Goal: Task Accomplishment & Management: Use online tool/utility

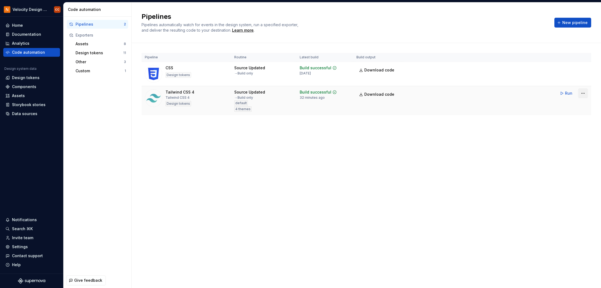
click at [582, 93] on html "Velocity Design System by NAVEX CC Home Documentation Analytics Code automation…" at bounding box center [300, 144] width 601 height 288
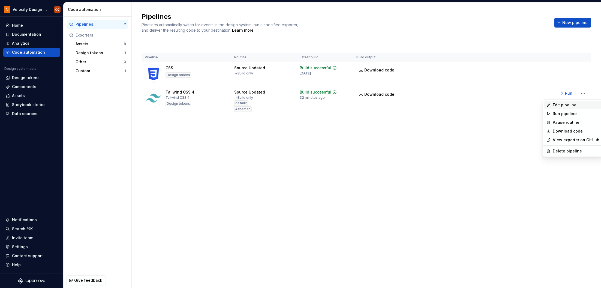
click at [570, 105] on div "Edit pipeline" at bounding box center [575, 104] width 47 height 5
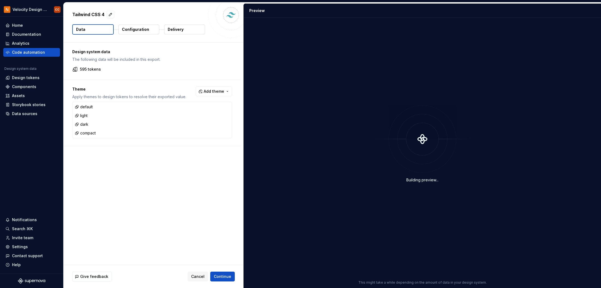
click at [131, 29] on p "Configuration" at bounding box center [135, 29] width 27 height 5
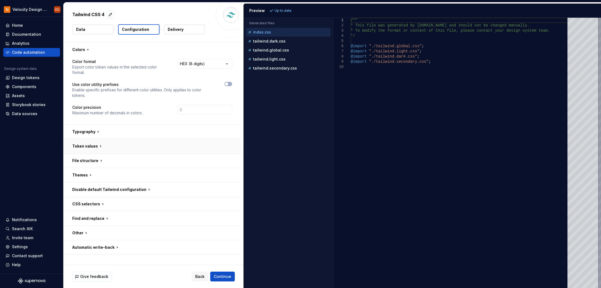
click at [100, 147] on button "button" at bounding box center [152, 146] width 177 height 14
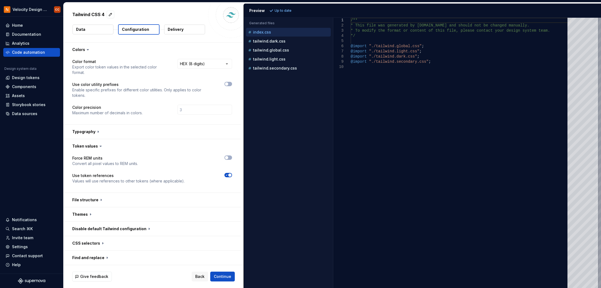
click at [100, 145] on icon at bounding box center [100, 145] width 5 height 5
click at [90, 214] on button "button" at bounding box center [152, 214] width 177 height 14
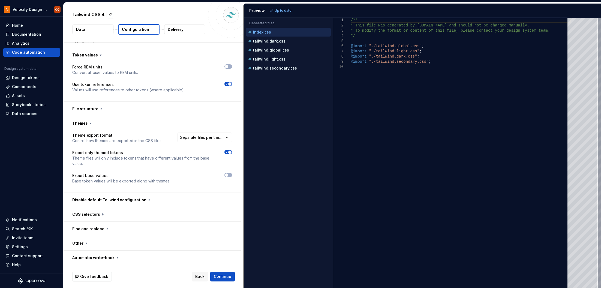
scroll to position [91, 0]
click at [229, 175] on button "button" at bounding box center [228, 175] width 8 height 4
click at [289, 10] on span "Refresh preview" at bounding box center [288, 10] width 27 height 4
click at [272, 68] on p "tailwind.light.css" at bounding box center [269, 68] width 32 height 4
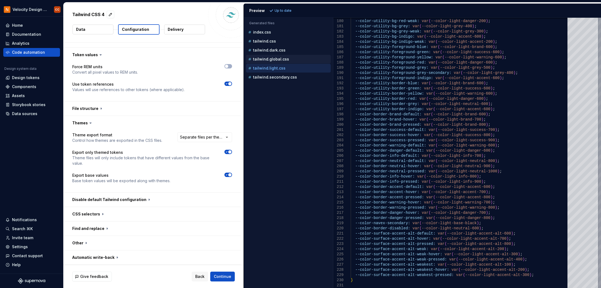
click at [277, 58] on p "tailwind.global.css" at bounding box center [271, 59] width 36 height 4
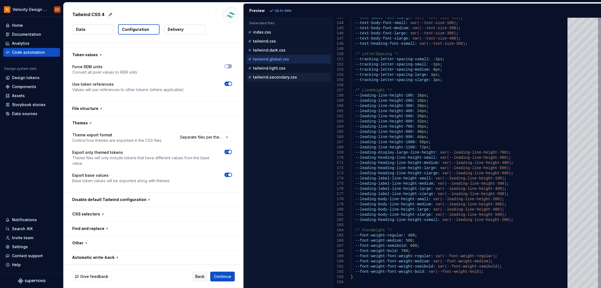
click at [277, 77] on p "tailwind.secondary.css" at bounding box center [275, 77] width 44 height 4
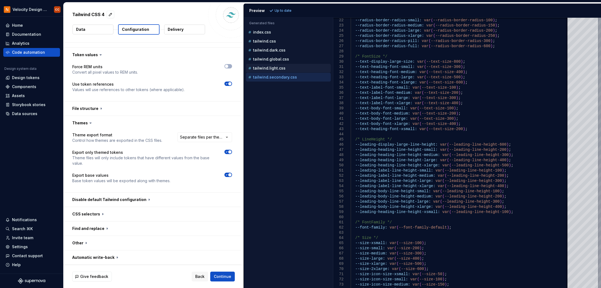
click at [272, 68] on p "tailwind.light.css" at bounding box center [269, 68] width 32 height 4
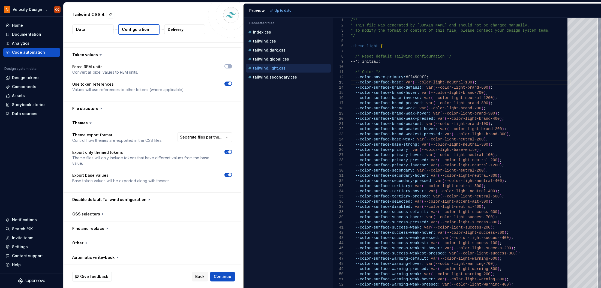
scroll to position [0, 0]
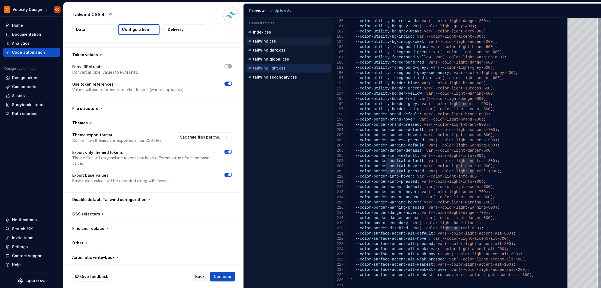
click at [262, 40] on p "tailwind.css" at bounding box center [264, 41] width 23 height 4
type textarea "**********"
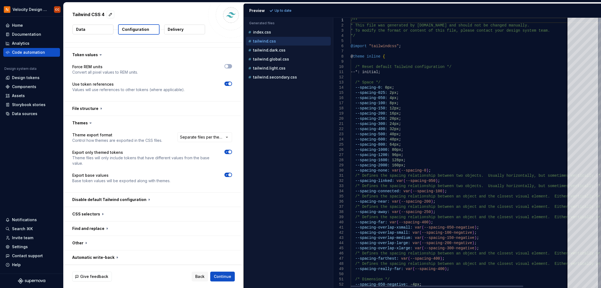
click at [598, 18] on div at bounding box center [599, 24] width 2 height 13
click at [200, 137] on html "**********" at bounding box center [300, 144] width 601 height 288
click at [294, 9] on span "Refresh preview" at bounding box center [288, 10] width 27 height 4
click at [258, 40] on p "tailwind.css" at bounding box center [264, 41] width 23 height 4
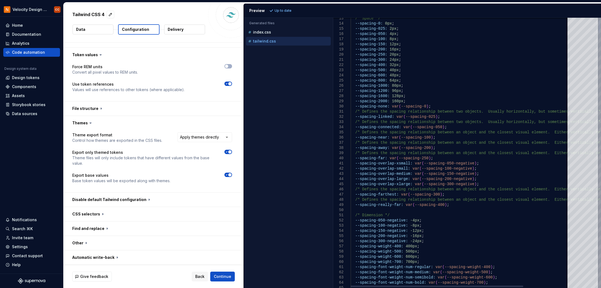
click at [598, 21] on div at bounding box center [599, 27] width 2 height 13
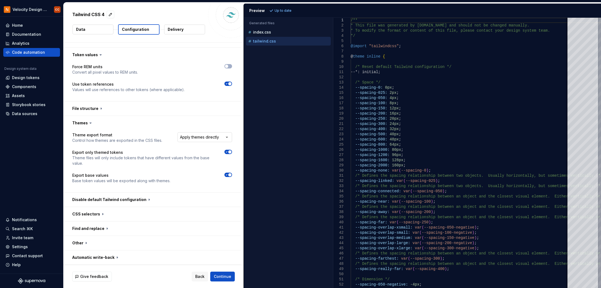
click at [210, 137] on html "**********" at bounding box center [300, 144] width 601 height 288
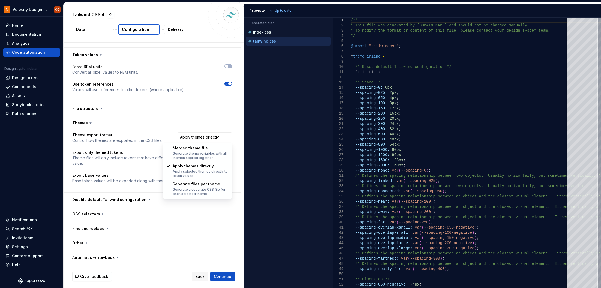
select select "**********"
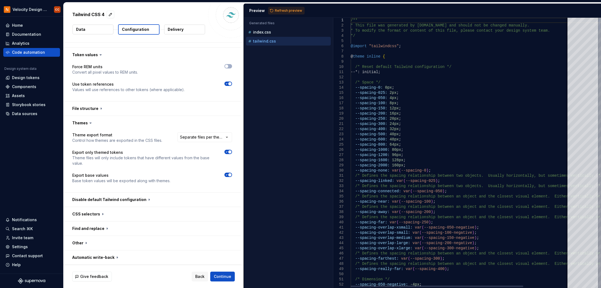
click at [600, 18] on div at bounding box center [598, 153] width 3 height 270
click at [129, 200] on button "button" at bounding box center [152, 199] width 177 height 14
click at [96, 213] on button "button" at bounding box center [152, 214] width 177 height 14
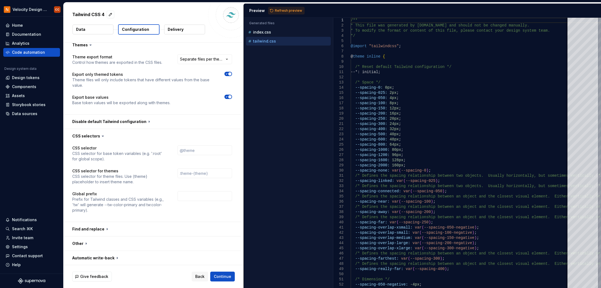
scroll to position [170, 0]
click at [202, 148] on input "text" at bounding box center [204, 150] width 55 height 10
click at [209, 150] on input "text" at bounding box center [204, 150] width 55 height 10
type input "@theme"
click at [174, 184] on div "CSS selector CSS selector for base token variables (e.g. ':root' for global sco…" at bounding box center [152, 182] width 160 height 74
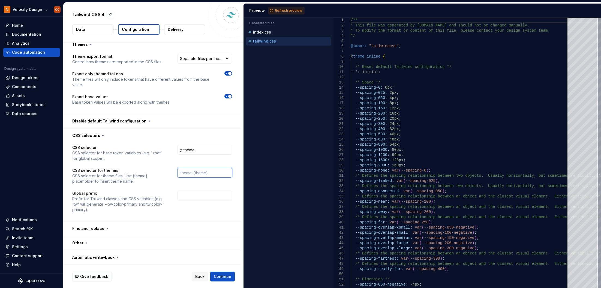
click at [216, 173] on input "text" at bounding box center [204, 173] width 55 height 10
type input "@theme"
click at [192, 184] on div "@theme" at bounding box center [204, 176] width 55 height 16
click at [186, 195] on input "text" at bounding box center [204, 196] width 55 height 10
click at [104, 227] on button "button" at bounding box center [152, 228] width 177 height 14
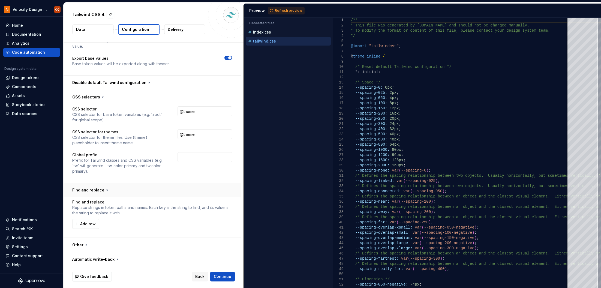
scroll to position [210, 0]
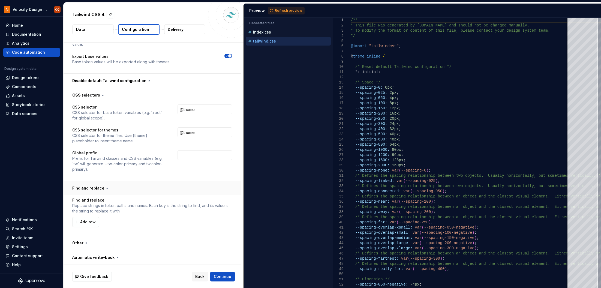
click at [99, 187] on button "button" at bounding box center [152, 188] width 177 height 14
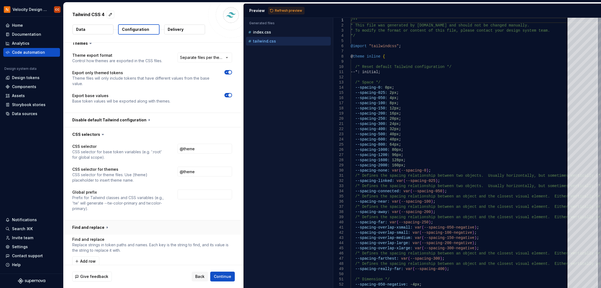
scroll to position [170, 0]
click at [84, 242] on button "button" at bounding box center [152, 243] width 177 height 14
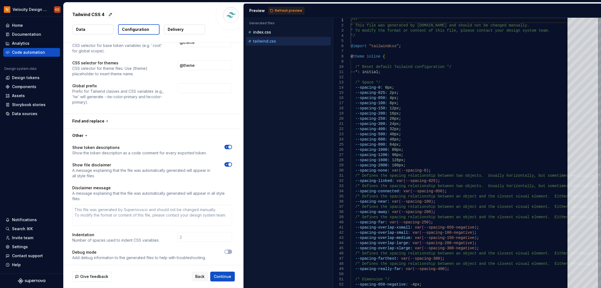
scroll to position [279, 0]
click at [84, 133] on icon at bounding box center [85, 133] width 5 height 5
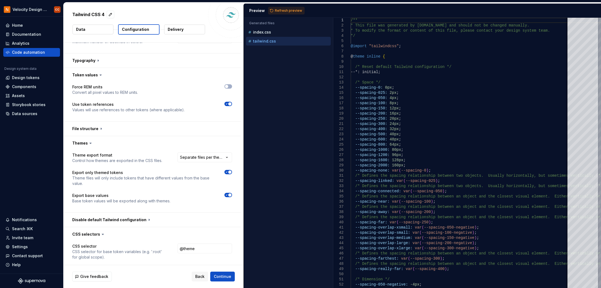
scroll to position [73, 0]
click at [196, 155] on html "**********" at bounding box center [300, 144] width 601 height 288
click at [297, 9] on span "Refresh preview" at bounding box center [288, 10] width 27 height 4
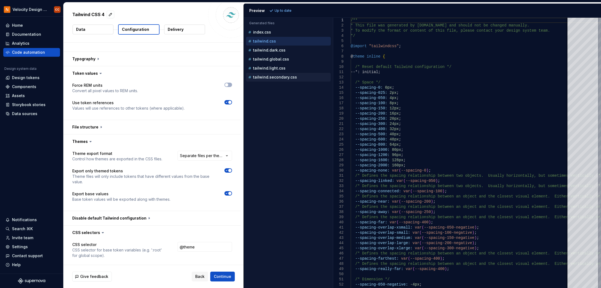
click at [273, 75] on p "tailwind.secondary.css" at bounding box center [275, 77] width 44 height 4
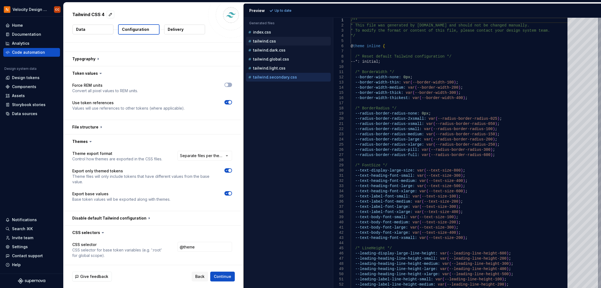
click at [265, 38] on button "tailwind.css" at bounding box center [288, 41] width 85 height 6
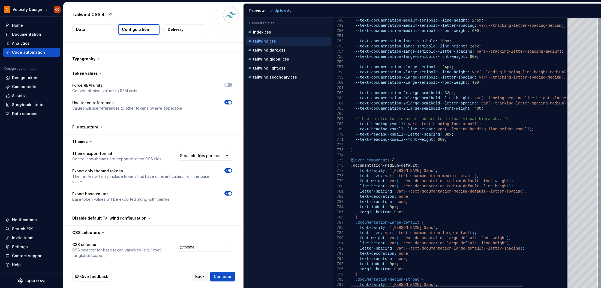
click at [600, 204] on div at bounding box center [599, 205] width 2 height 13
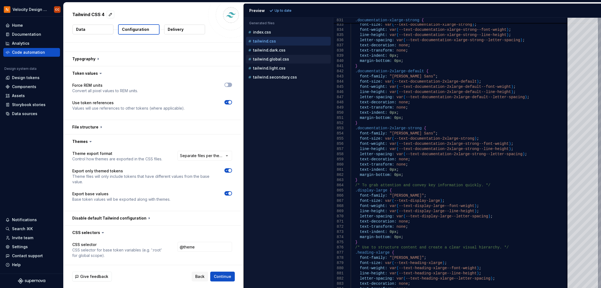
click at [285, 59] on p "tailwind.global.css" at bounding box center [271, 59] width 36 height 4
type textarea "**********"
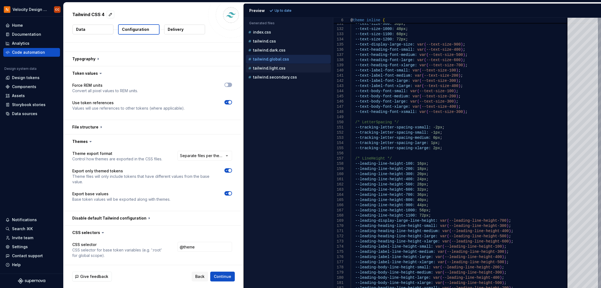
click at [272, 66] on p "tailwind.light.css" at bounding box center [269, 68] width 32 height 4
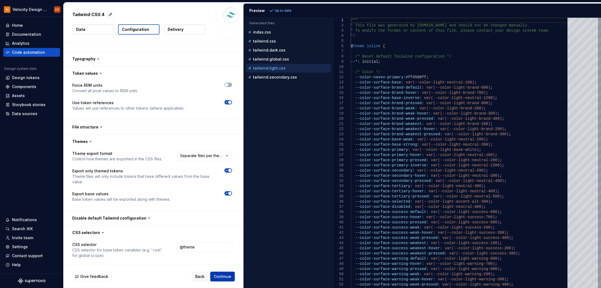
click at [224, 277] on span "Continue" at bounding box center [222, 276] width 17 height 5
type textarea "*"
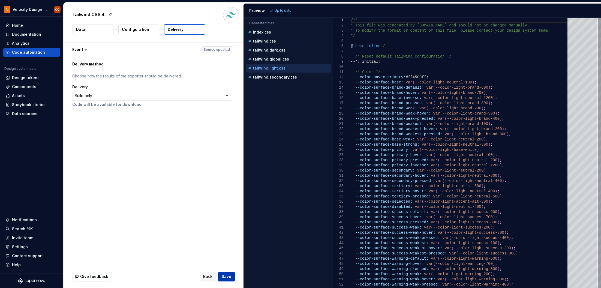
click at [229, 275] on span "Save" at bounding box center [227, 276] width 10 height 5
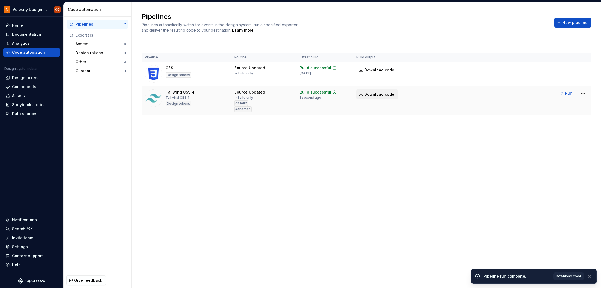
click at [383, 95] on span "Download code" at bounding box center [379, 94] width 30 height 5
